Goal: Information Seeking & Learning: Learn about a topic

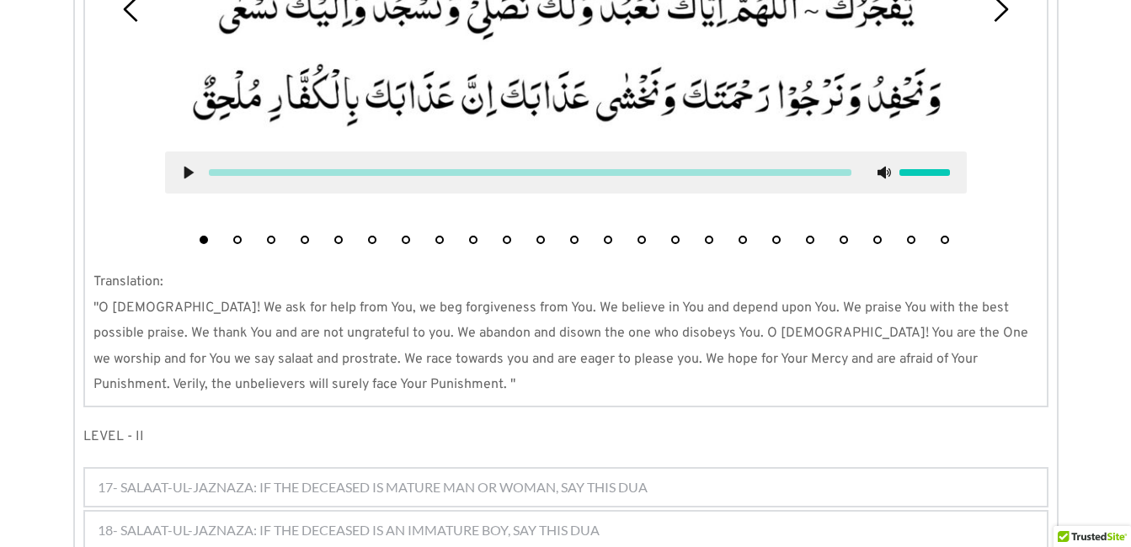
scroll to position [1935, 0]
click at [301, 236] on button "4" at bounding box center [305, 240] width 8 height 8
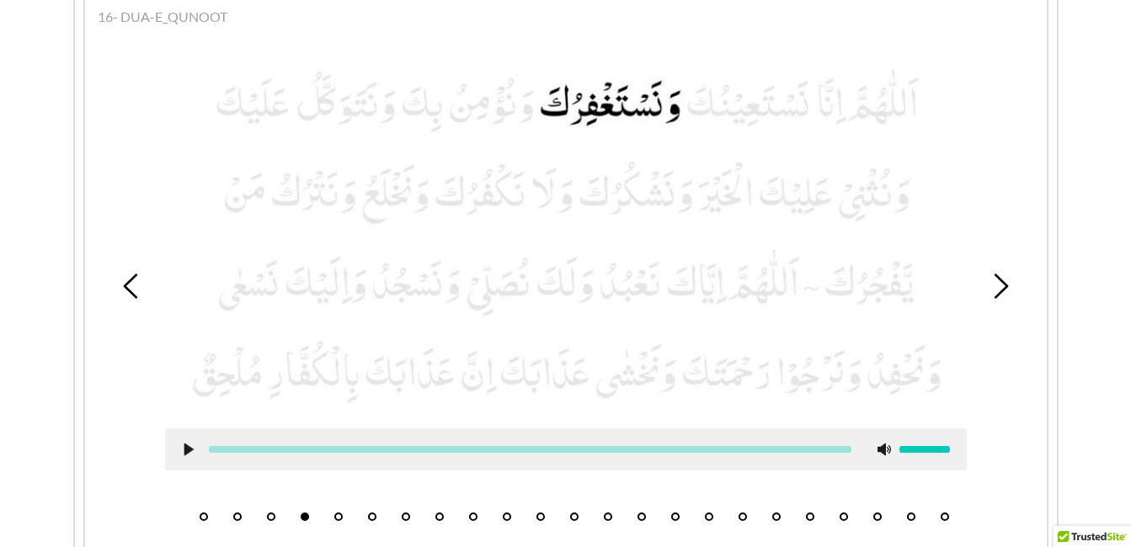
scroll to position [1657, 0]
click at [190, 444] on icon at bounding box center [188, 450] width 13 height 13
click at [195, 447] on div at bounding box center [530, 450] width 670 height 7
click at [190, 445] on use at bounding box center [188, 451] width 11 height 13
click at [190, 445] on use at bounding box center [188, 451] width 9 height 13
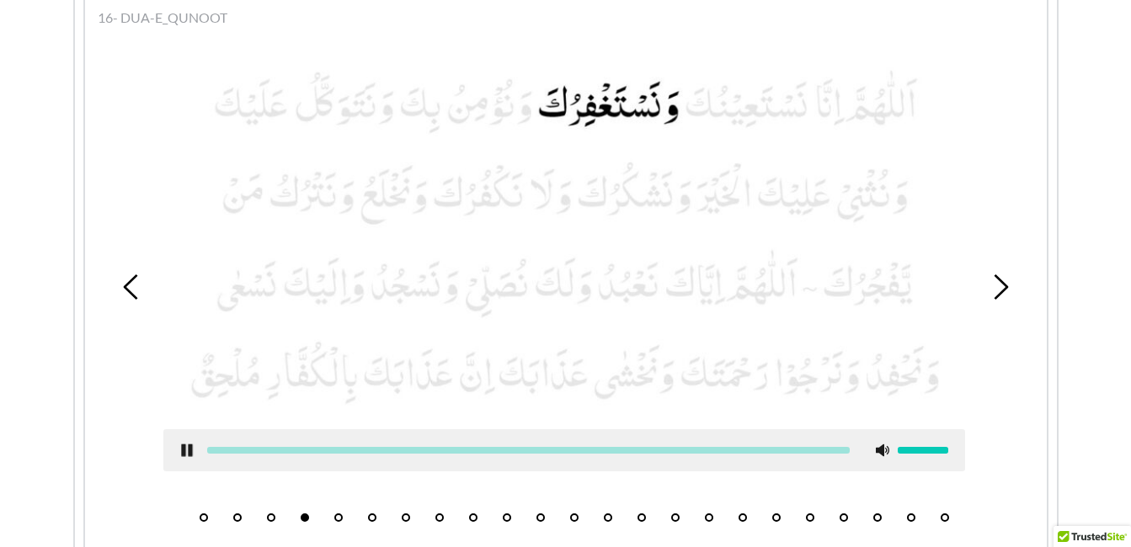
scroll to position [1653, 0]
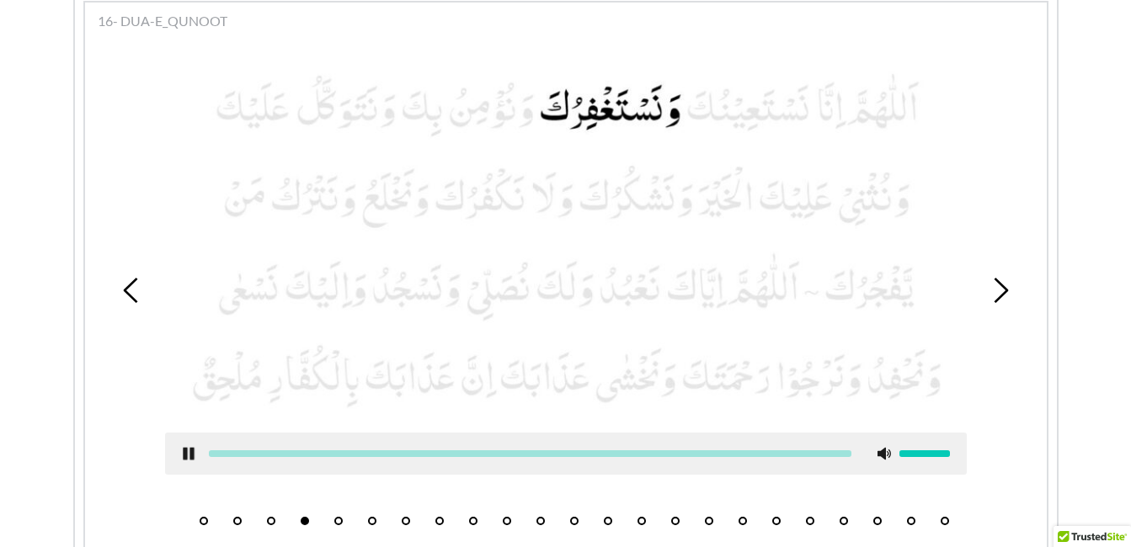
click at [188, 447] on icon at bounding box center [188, 453] width 13 height 13
click at [187, 448] on use at bounding box center [188, 454] width 9 height 13
click at [182, 447] on icon at bounding box center [188, 453] width 13 height 13
click at [336, 517] on button "5" at bounding box center [338, 521] width 8 height 8
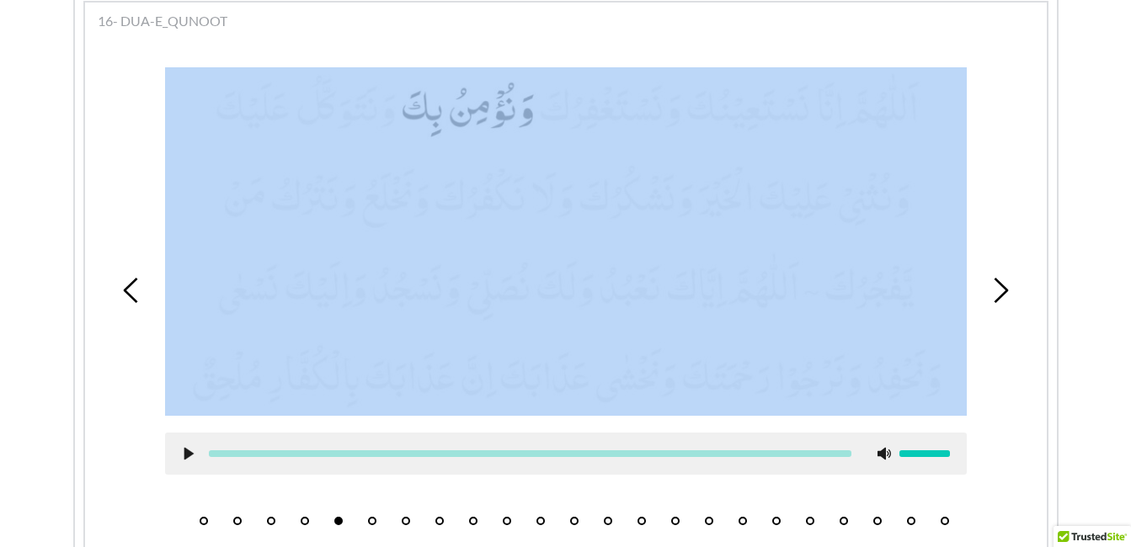
click at [188, 448] on use at bounding box center [188, 454] width 9 height 13
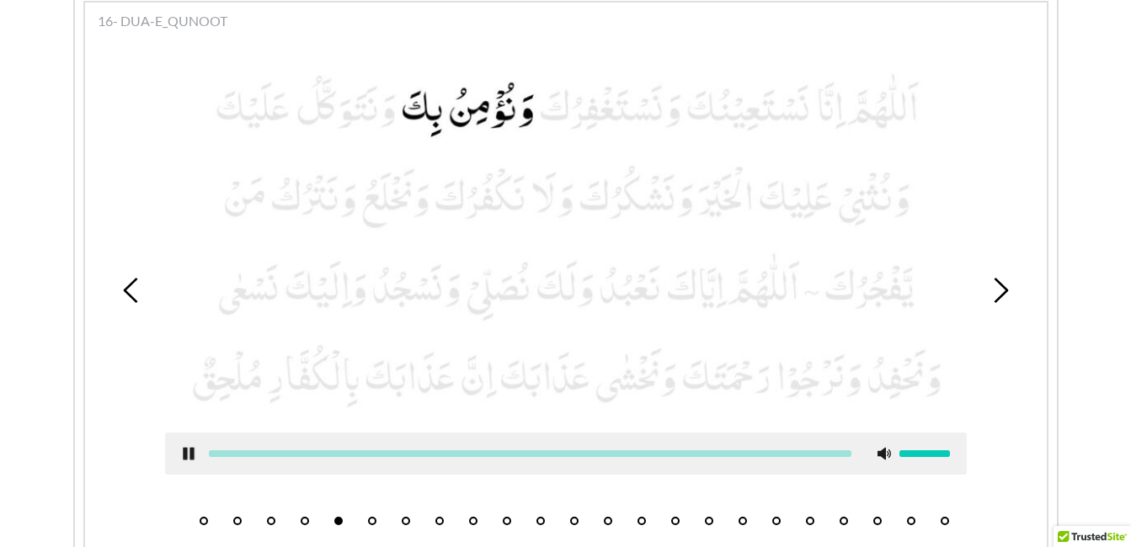
drag, startPoint x: 188, startPoint y: 426, endPoint x: 88, endPoint y: 373, distance: 112.7
click at [88, 373] on div "1 2 3 4 5 6 7 8 9 10 11 12 13 14 15 16 17 18 19 20 21 22 23 Translation: "O [DE…" at bounding box center [566, 362] width 962 height 649
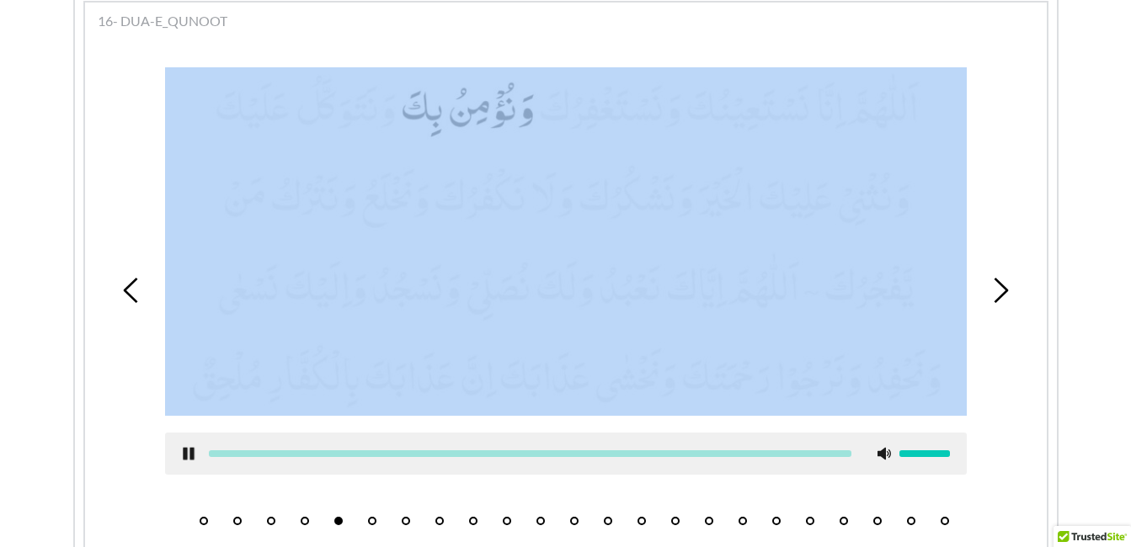
click at [191, 448] on use at bounding box center [188, 454] width 11 height 13
click at [191, 447] on icon at bounding box center [188, 453] width 13 height 13
click at [190, 448] on use at bounding box center [188, 454] width 11 height 13
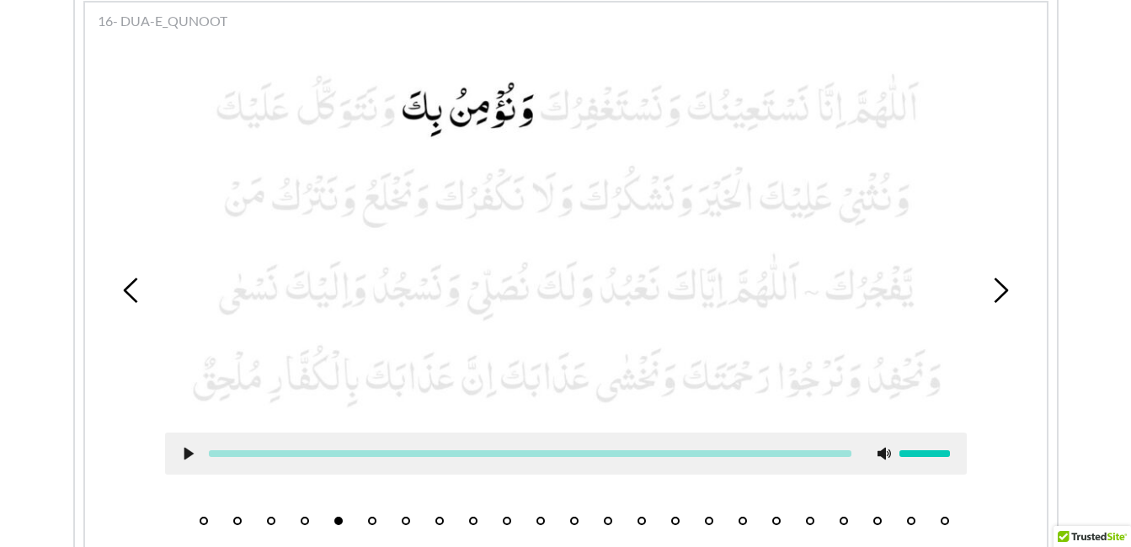
drag, startPoint x: 190, startPoint y: 426, endPoint x: 97, endPoint y: 354, distance: 117.6
click at [97, 354] on div "1 2 3 4 5 6 7 8 9 10 11 12 13 14 15 16 17 18 19 20 21 22 23" at bounding box center [565, 290] width 945 height 488
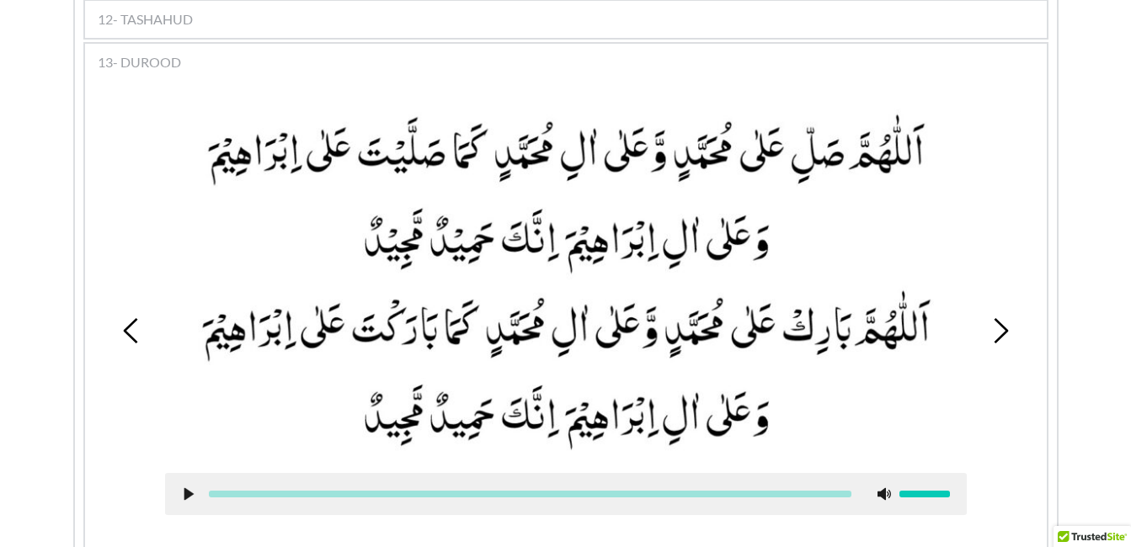
scroll to position [1496, 0]
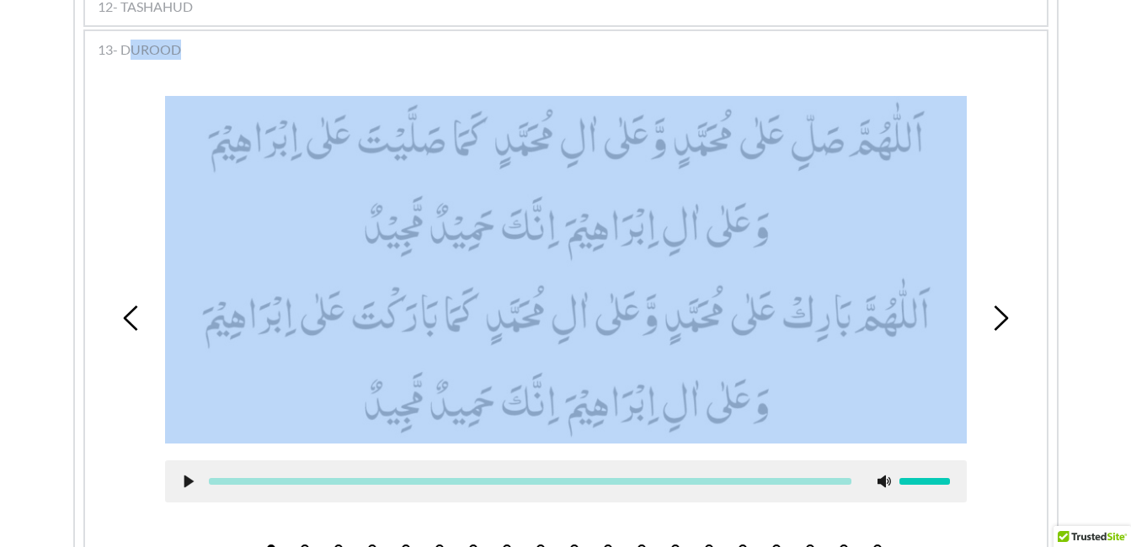
click at [187, 476] on use at bounding box center [188, 482] width 9 height 13
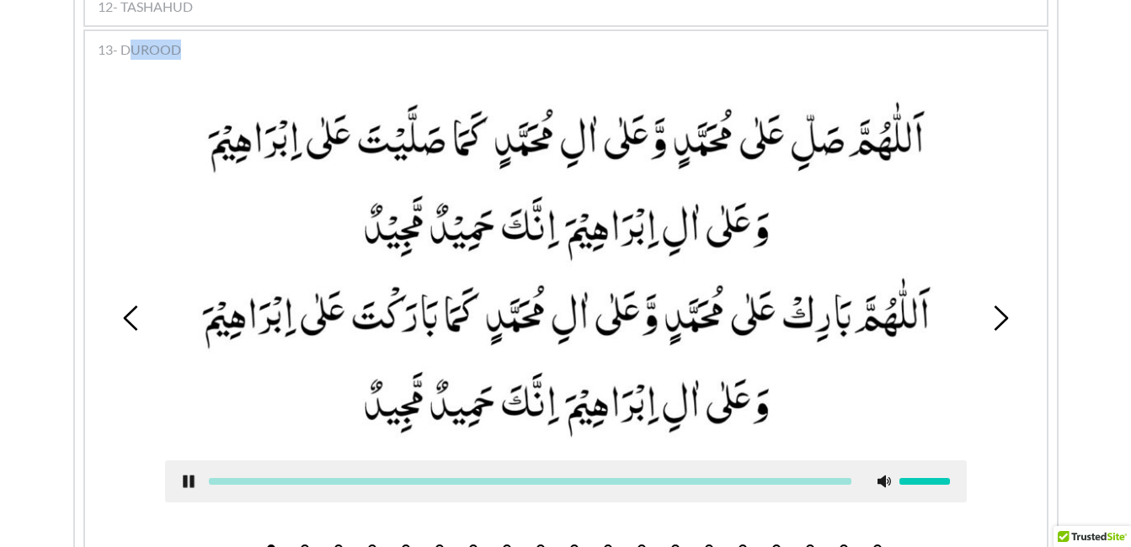
drag, startPoint x: 187, startPoint y: 455, endPoint x: 72, endPoint y: 474, distance: 116.2
click at [73, 474] on div "Salaat 1 SALAAT Allah is our Lord and Creator i.e. He has created us. He has or…" at bounding box center [565, 7] width 985 height 2205
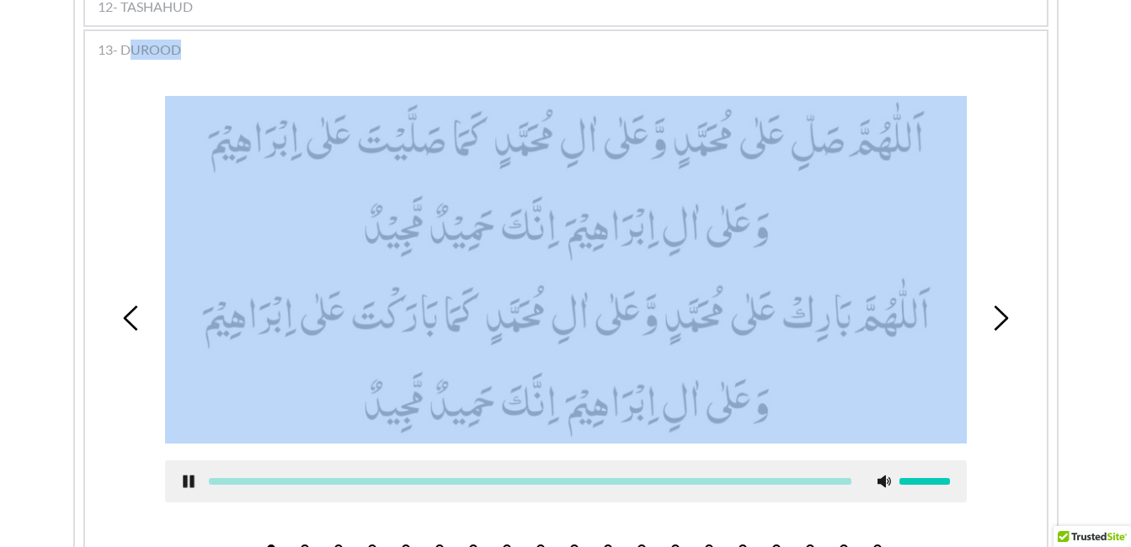
click at [1052, 99] on div "SALAAT Allah is our Lord and Creator i.e. He has created us. He has ordained fi…" at bounding box center [566, 6] width 982 height 2203
drag, startPoint x: 1052, startPoint y: 99, endPoint x: 1033, endPoint y: 197, distance: 99.6
click at [1033, 197] on div "1 2 3 4 5 6 7 8 9 10 11 12 13 14 15 16 17 18 19" at bounding box center [565, 318] width 945 height 487
drag, startPoint x: 1033, startPoint y: 197, endPoint x: 999, endPoint y: 303, distance: 111.3
click at [999, 306] on icon at bounding box center [1000, 318] width 25 height 25
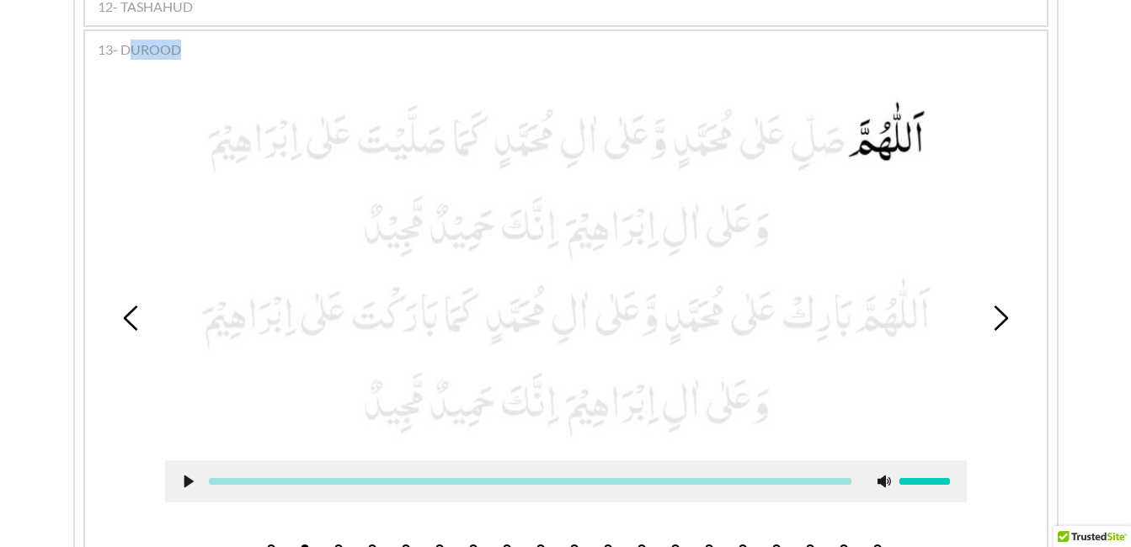
click at [270, 545] on button "1" at bounding box center [271, 549] width 8 height 8
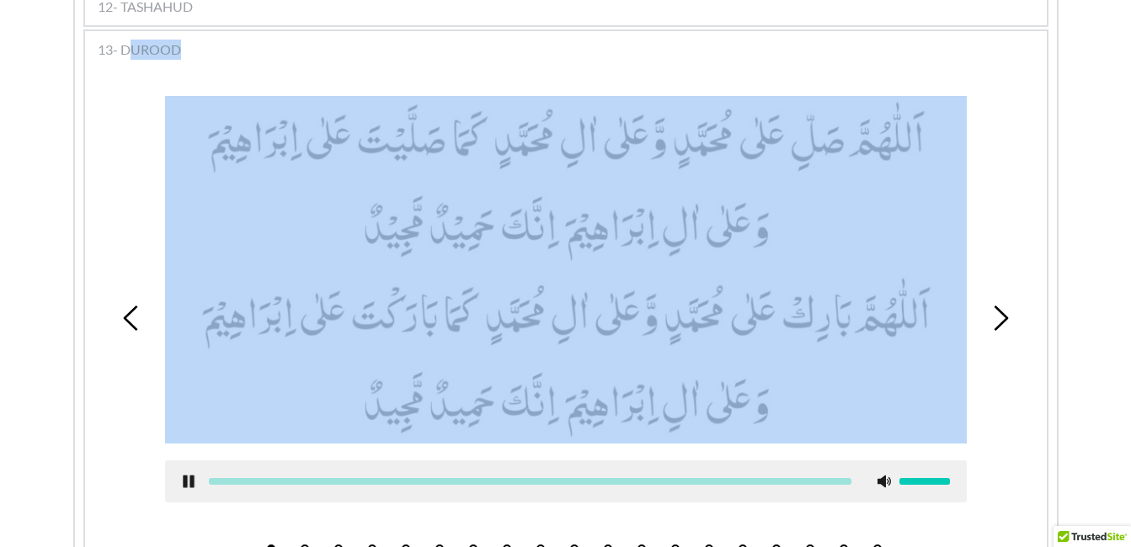
click at [185, 476] on use at bounding box center [188, 482] width 11 height 13
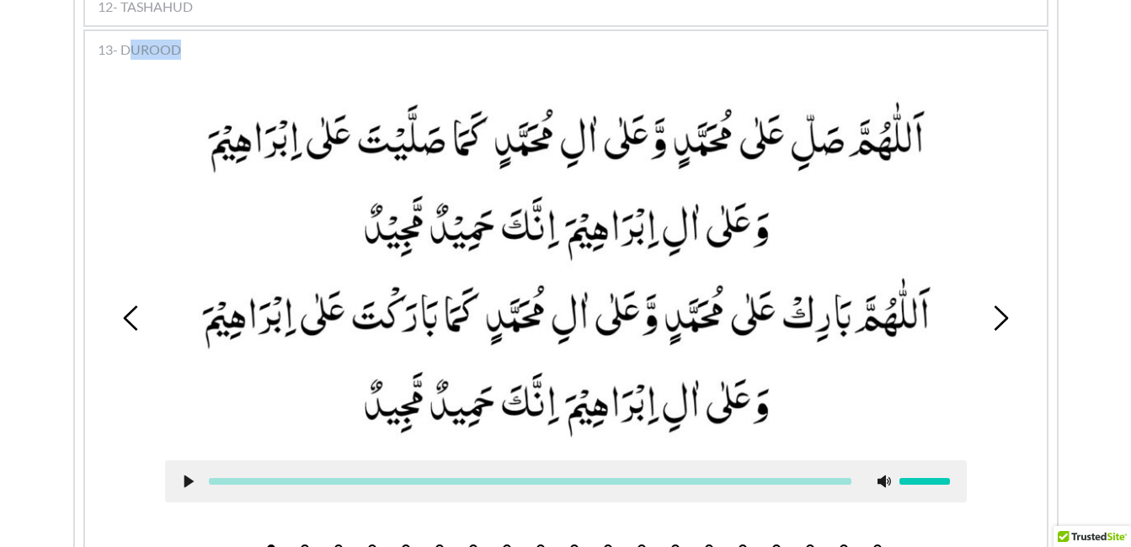
drag, startPoint x: 185, startPoint y: 457, endPoint x: 83, endPoint y: 301, distance: 186.2
click at [83, 301] on div "13- DUROOD 1 2 3 4 5 6 7 8 9 10 11 12 13 14 15 16 17 18 19 Translation: O Allah…" at bounding box center [565, 385] width 965 height 713
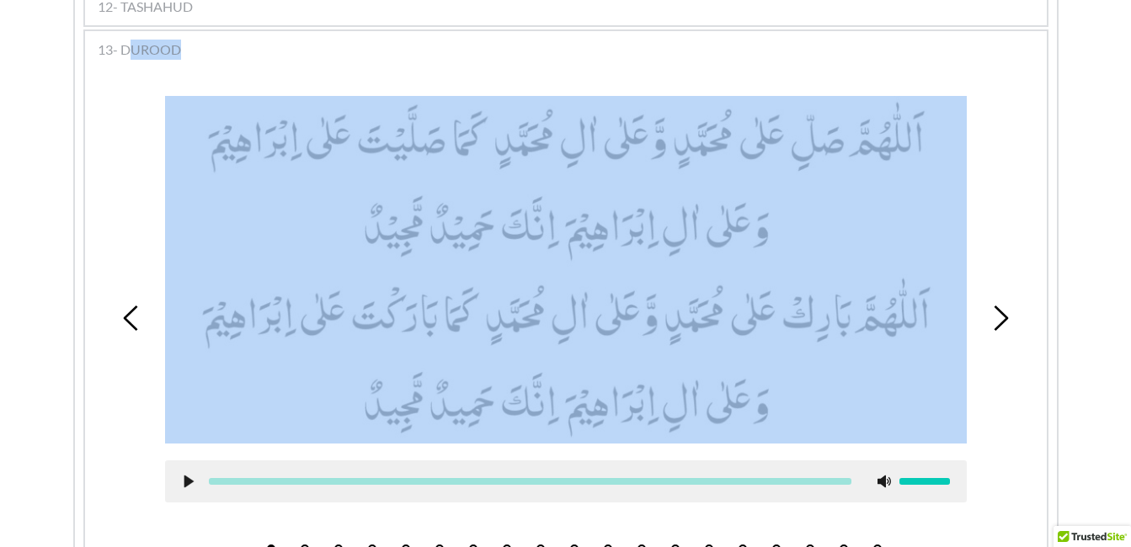
click at [581, 173] on picture at bounding box center [566, 270] width 802 height 348
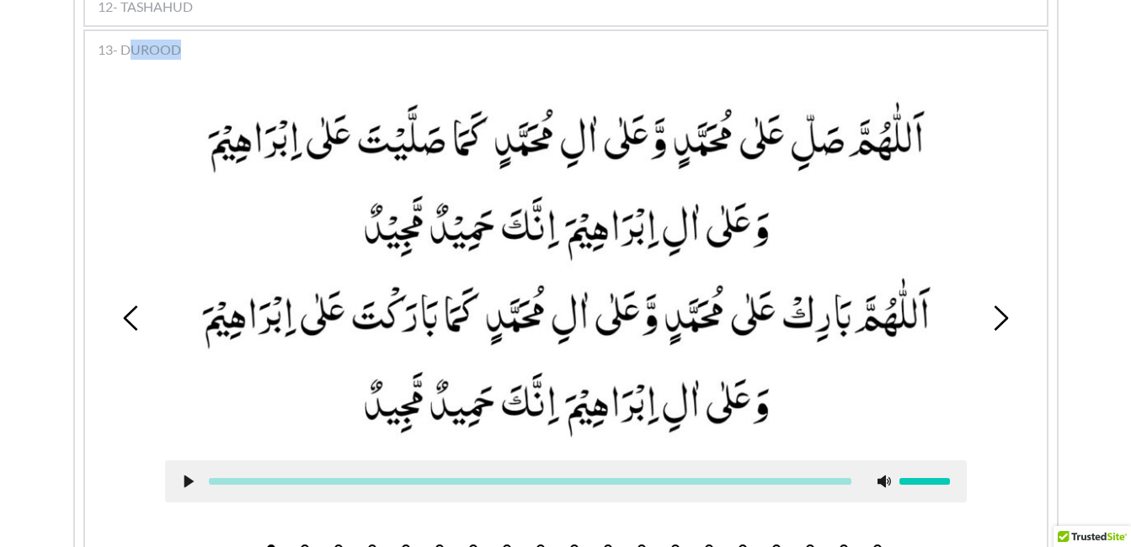
click at [110, 195] on div "1 2 3 4 5 6 7 8 9 10 11 12 13 14 15 16 17 18 19" at bounding box center [565, 318] width 945 height 487
